Goal: Task Accomplishment & Management: Manage account settings

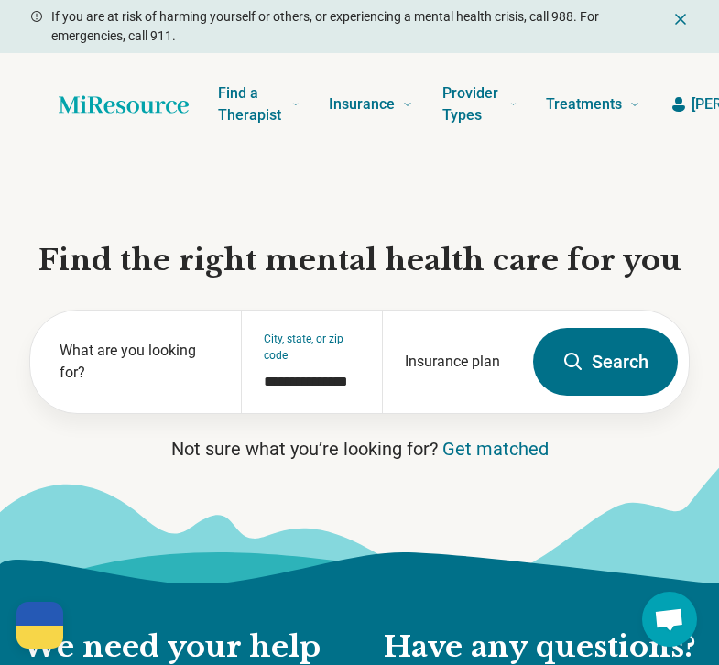
click at [698, 116] on div "Find a Therapist Mental Health Conditions [MEDICAL_DATA] Anxiety [MEDICAL_DATA]…" at bounding box center [359, 104] width 719 height 103
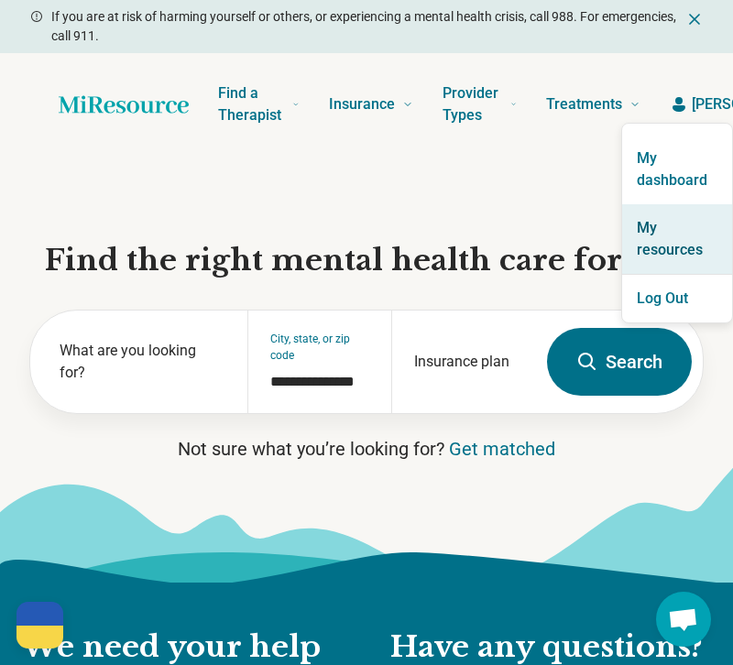
click at [670, 238] on link "My resources" at bounding box center [677, 239] width 110 height 70
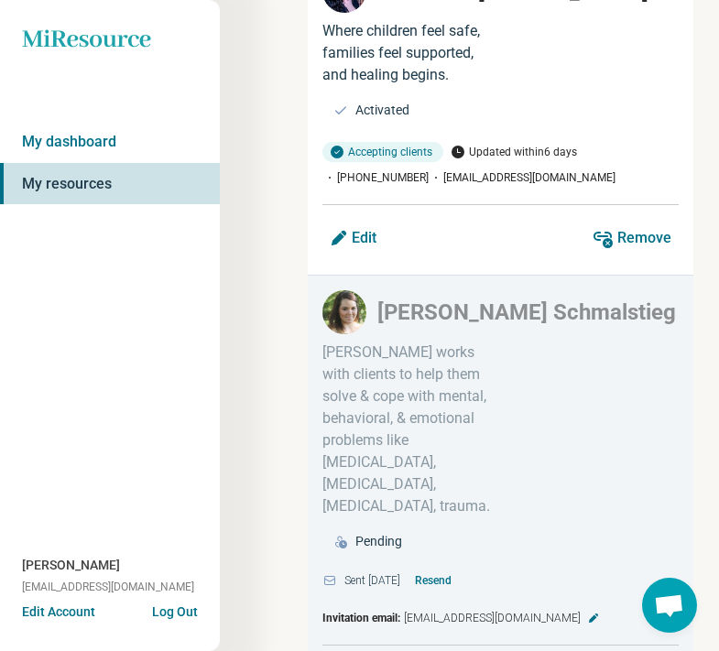
scroll to position [1940, 0]
click at [451, 566] on button "Resend" at bounding box center [433, 580] width 51 height 29
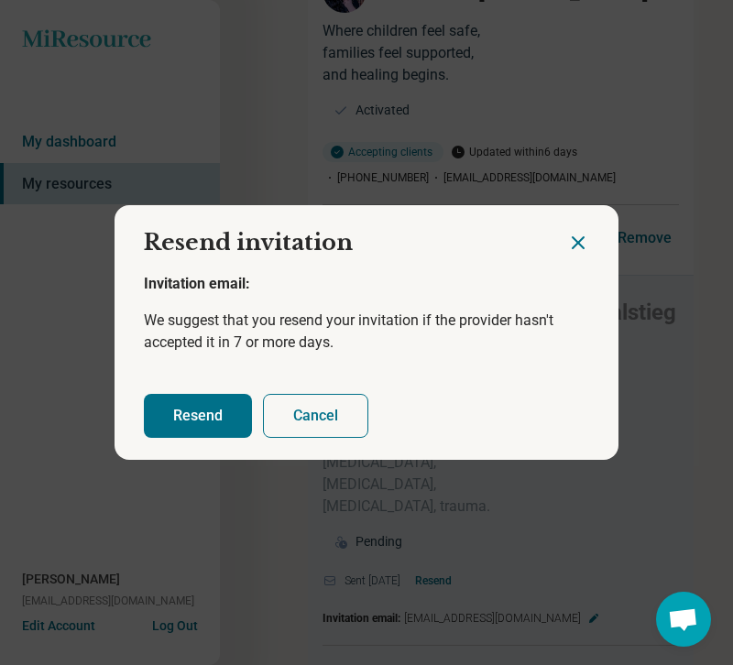
click at [191, 415] on button "Resend" at bounding box center [198, 416] width 108 height 44
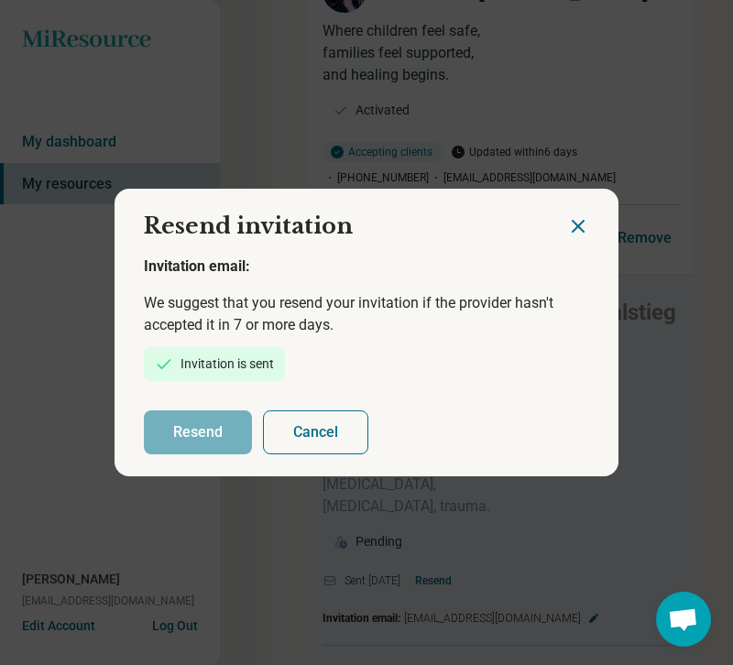
click at [573, 222] on icon "Close dialog" at bounding box center [578, 226] width 22 height 22
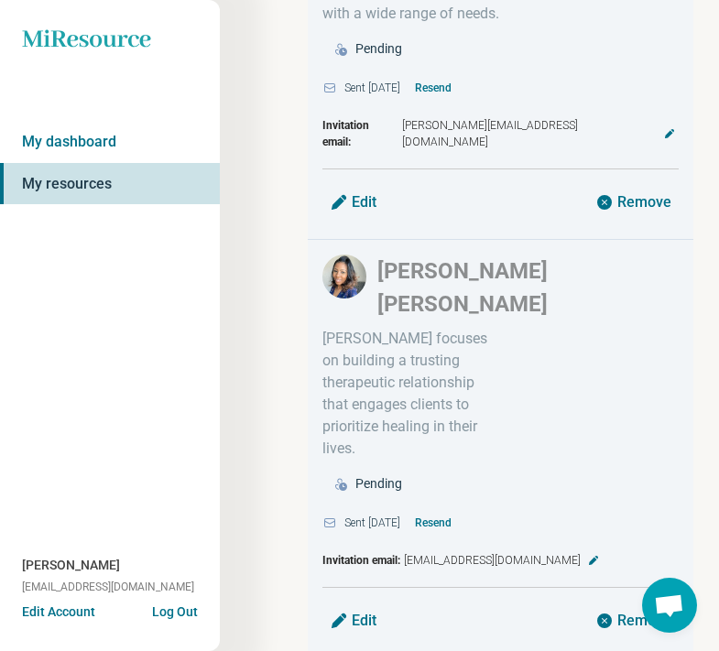
scroll to position [2857, 0]
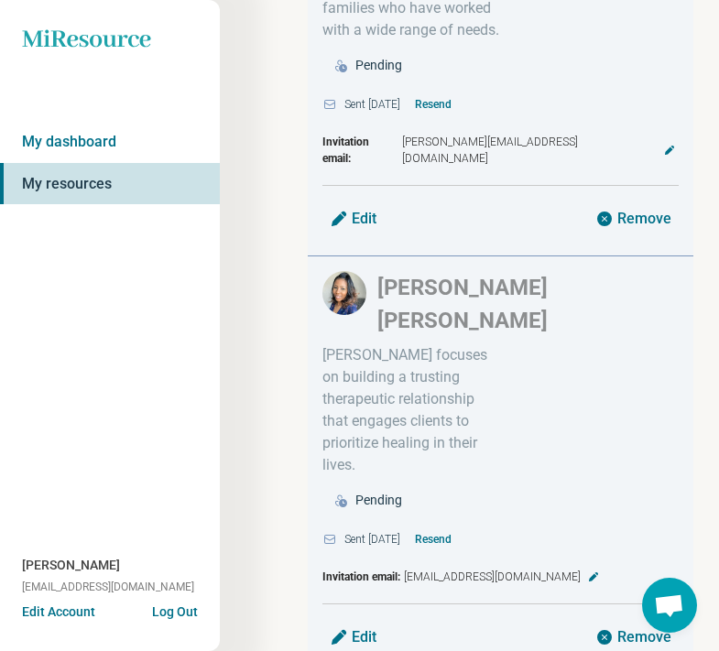
click at [442, 525] on button "Resend" at bounding box center [433, 539] width 51 height 29
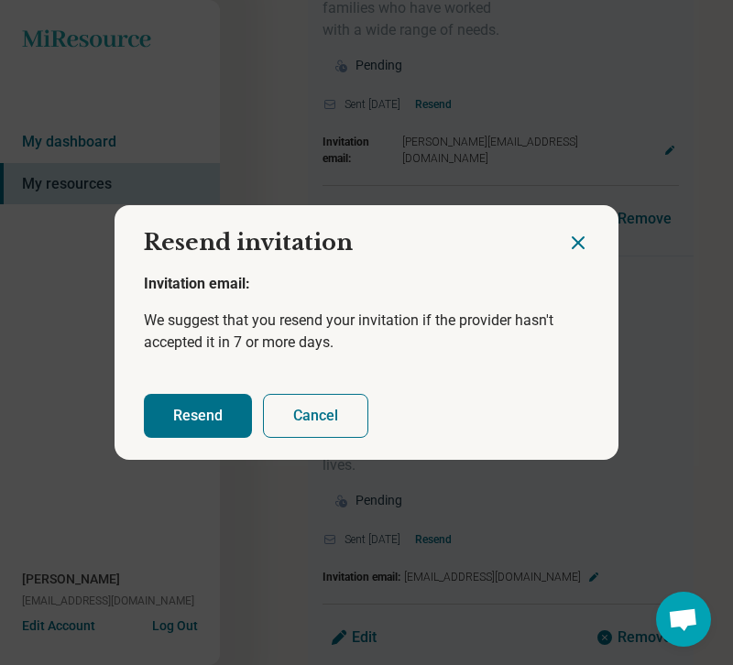
click at [169, 421] on button "Resend" at bounding box center [198, 416] width 108 height 44
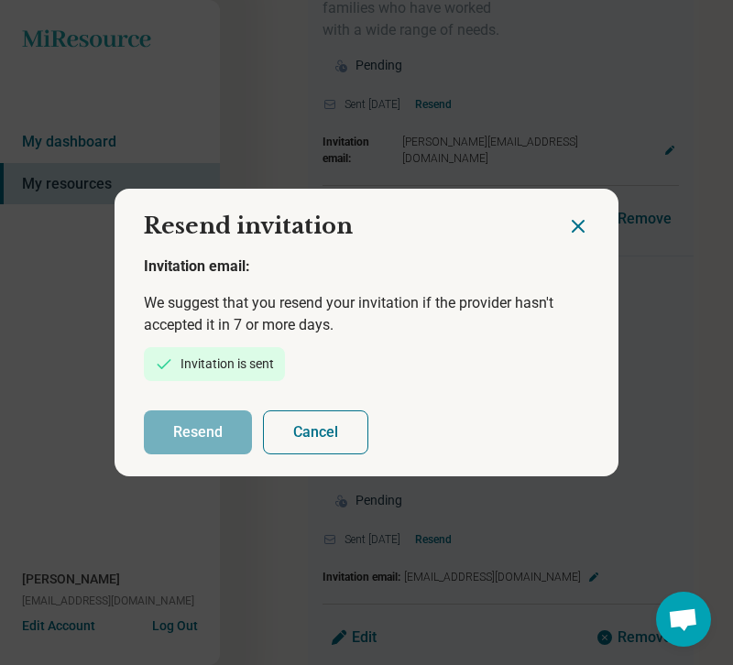
click at [573, 221] on icon "Close dialog" at bounding box center [578, 226] width 22 height 22
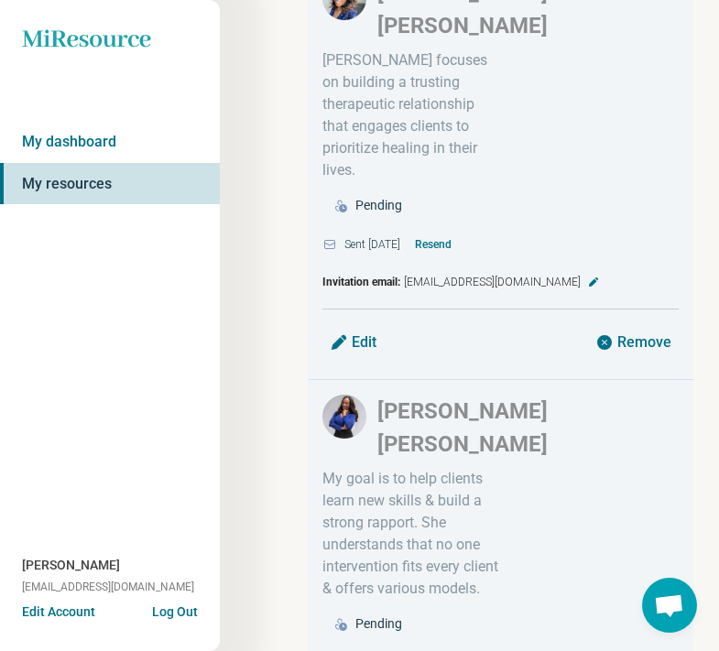
scroll to position [3153, 0]
click at [455, 648] on button "Resend" at bounding box center [433, 662] width 51 height 29
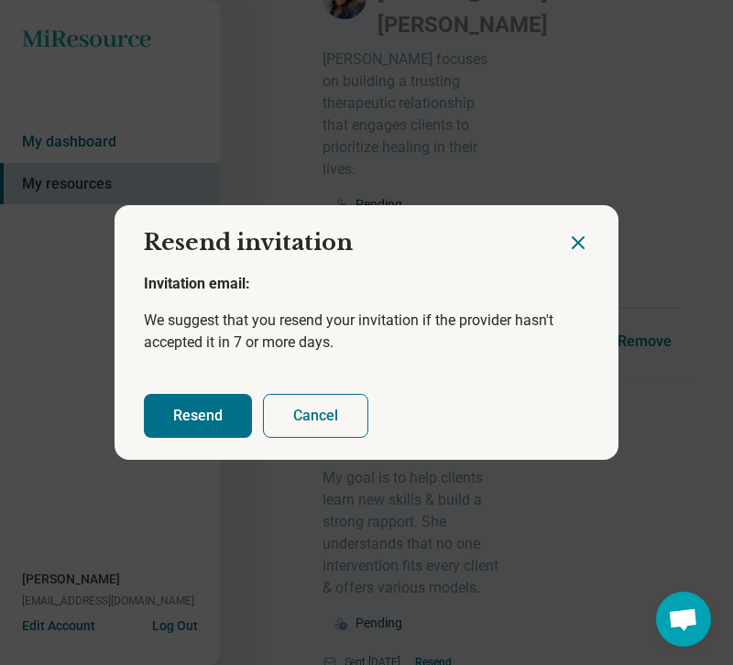
click at [188, 426] on button "Resend" at bounding box center [198, 416] width 108 height 44
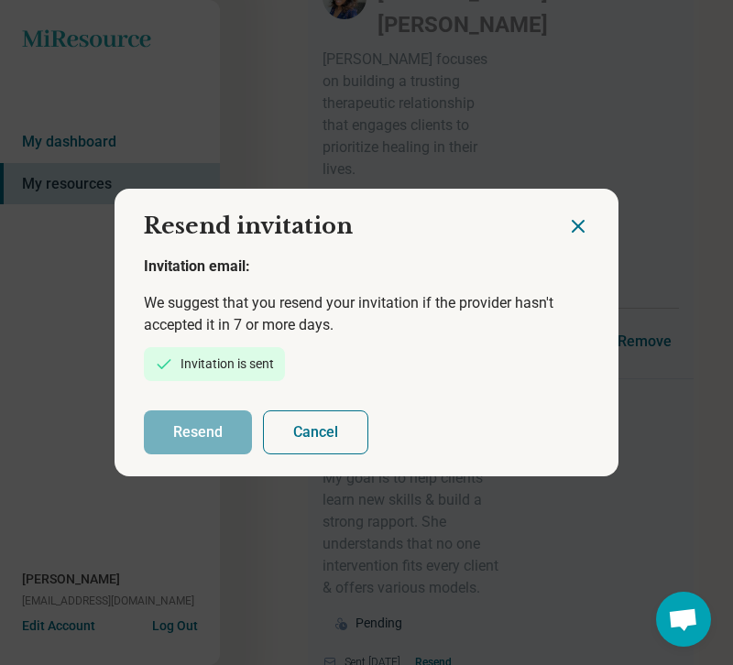
click at [573, 221] on icon "Close dialog" at bounding box center [578, 226] width 11 height 11
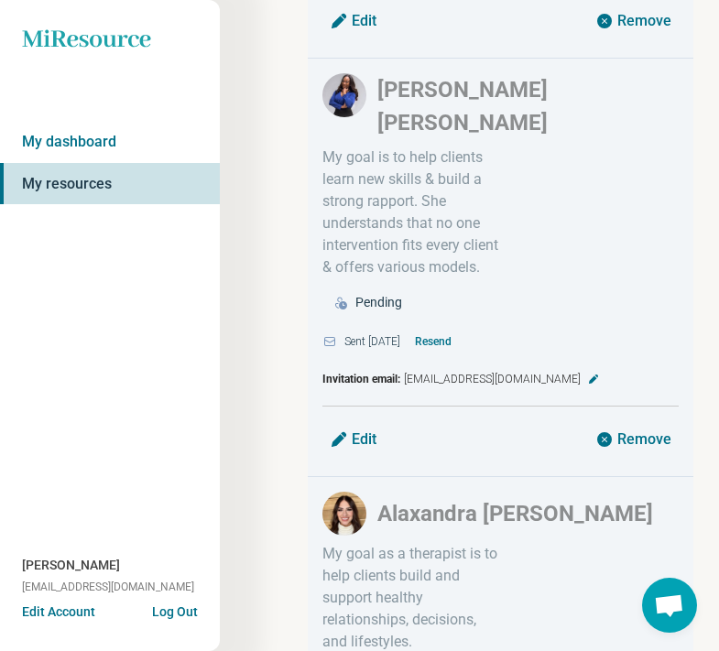
scroll to position [3475, 0]
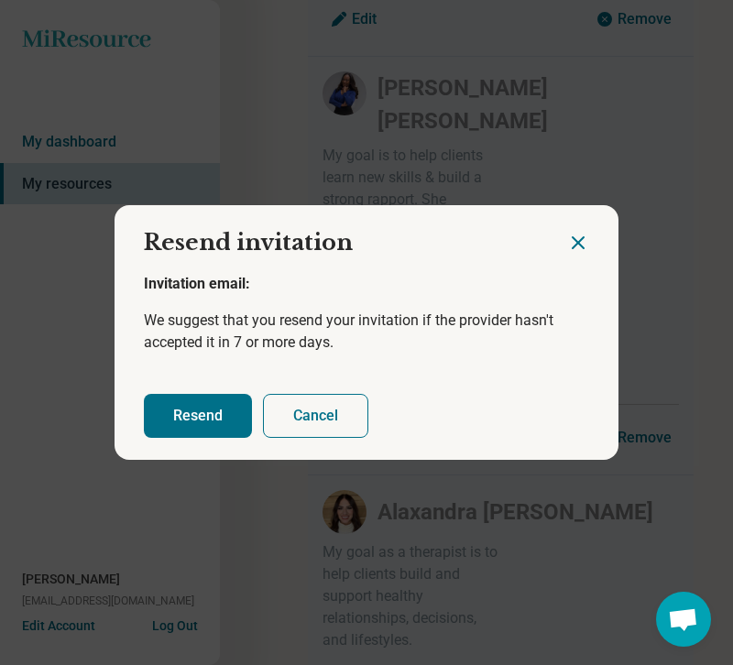
click at [173, 429] on button "Resend" at bounding box center [198, 416] width 108 height 44
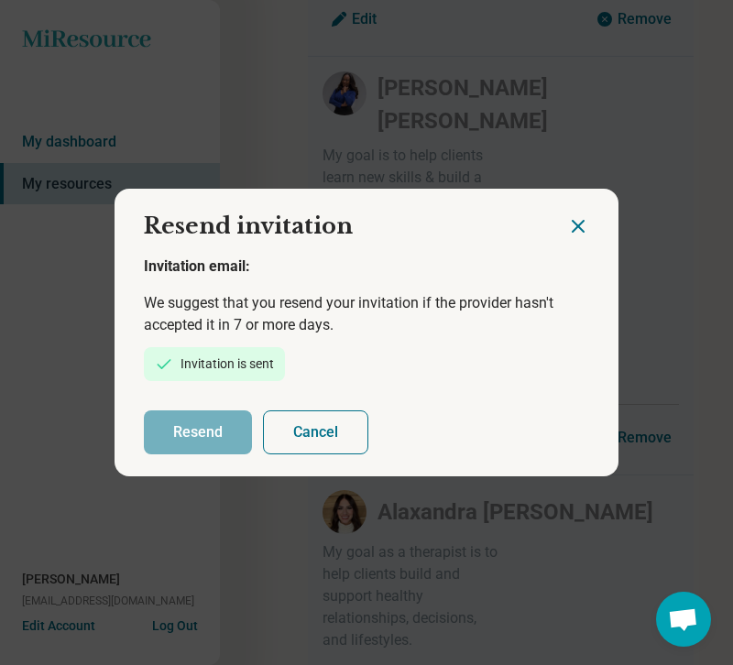
click at [567, 227] on icon "Close dialog" at bounding box center [578, 226] width 22 height 22
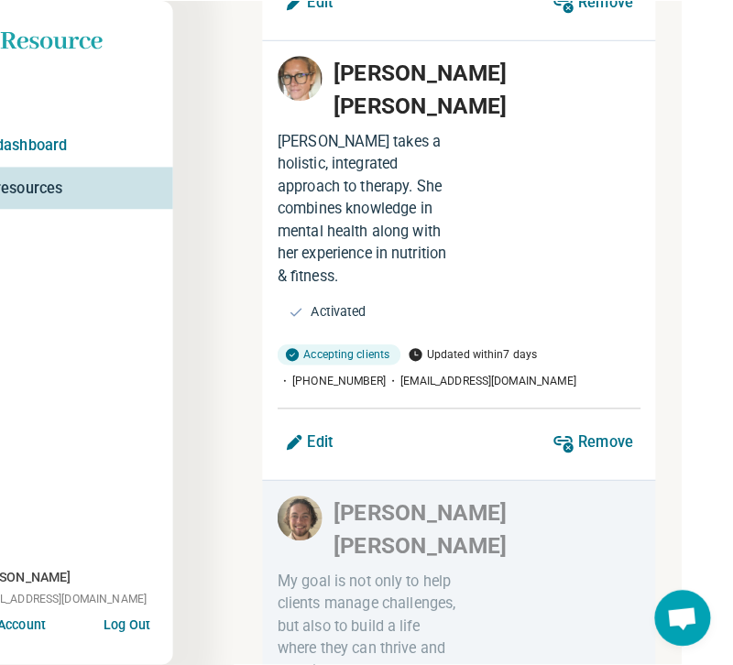
scroll to position [4650, 50]
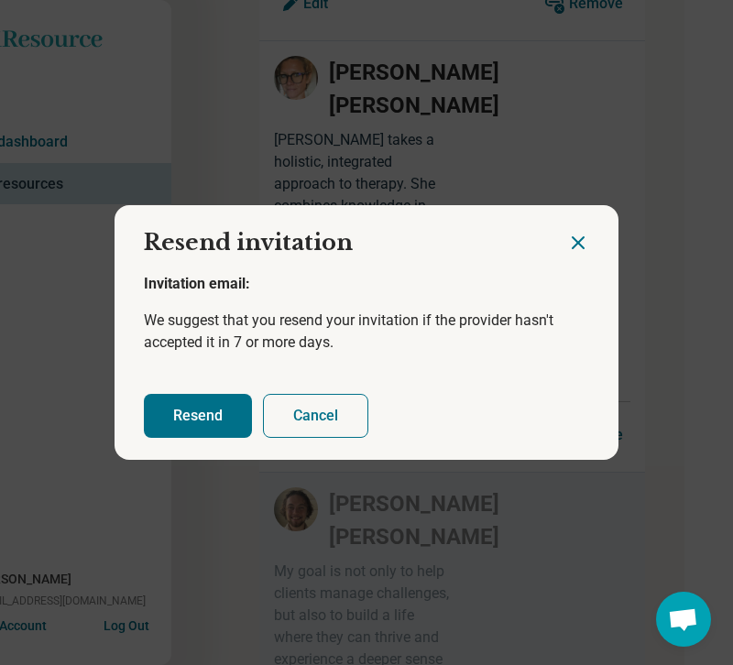
click at [172, 434] on button "Resend" at bounding box center [198, 416] width 108 height 44
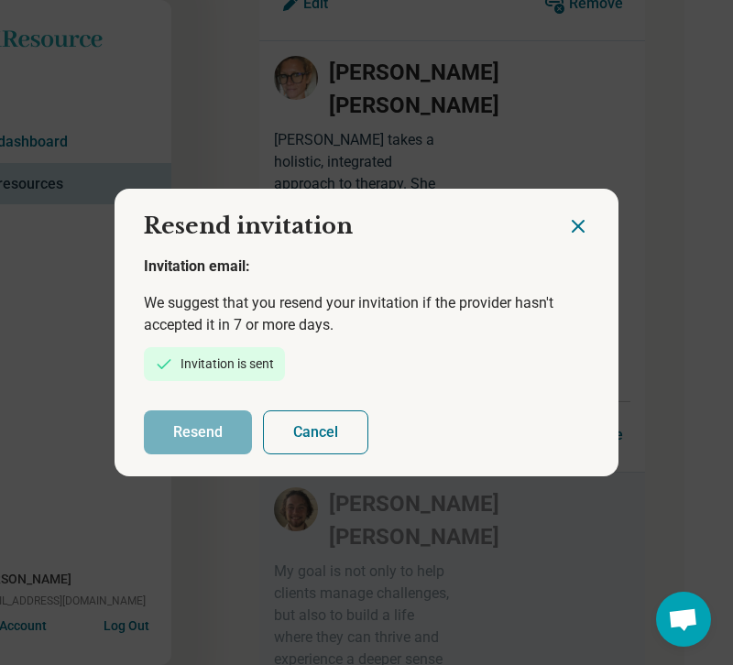
click at [573, 222] on icon "Close dialog" at bounding box center [578, 226] width 11 height 11
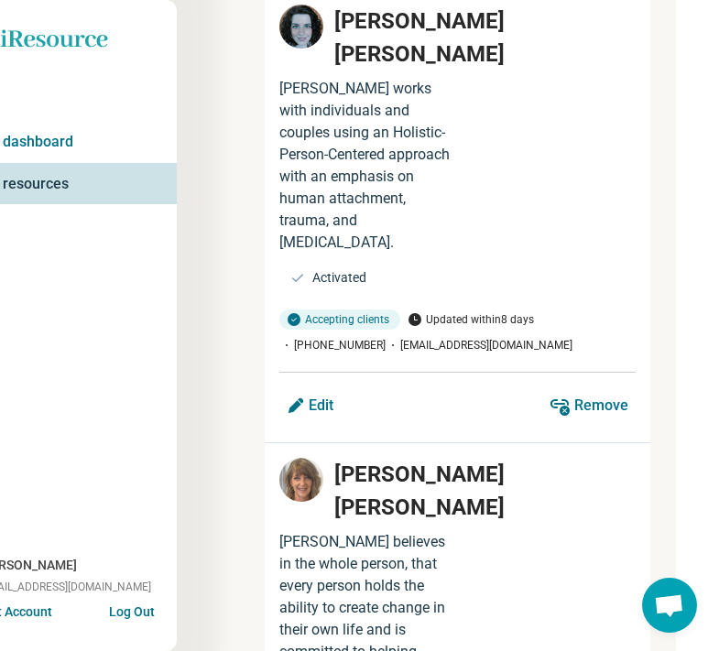
scroll to position [0, 43]
